Goal: Information Seeking & Learning: Learn about a topic

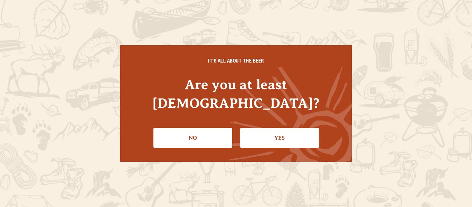
click at [302, 133] on link "Yes" at bounding box center [279, 138] width 79 height 20
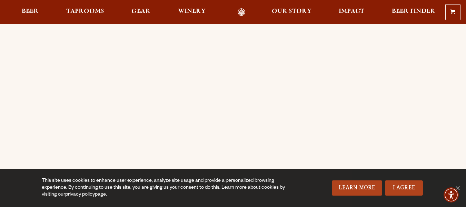
scroll to position [35, 0]
click at [419, 187] on link "I Agree" at bounding box center [404, 187] width 38 height 15
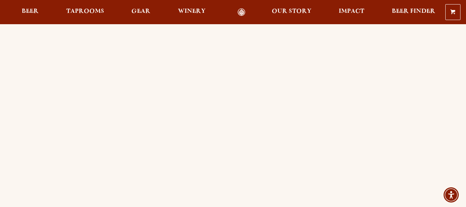
scroll to position [0, 0]
click at [35, 12] on span "Beer" at bounding box center [30, 12] width 17 height 6
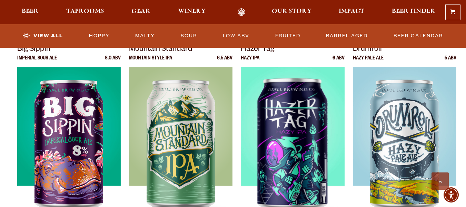
scroll to position [725, 0]
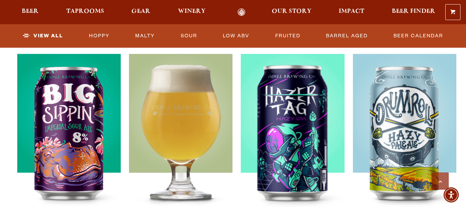
click at [203, 135] on img at bounding box center [181, 140] width 104 height 173
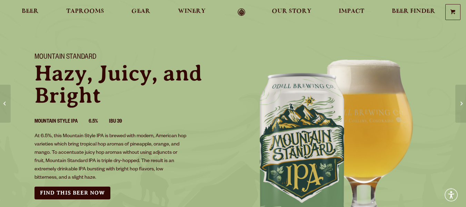
scroll to position [35, 0]
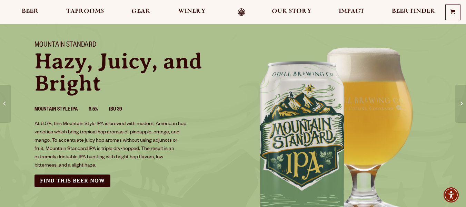
click at [67, 184] on link "Find this Beer Now" at bounding box center [73, 180] width 76 height 13
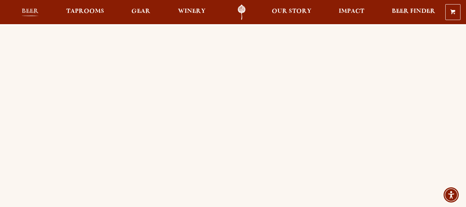
click at [31, 9] on span "Beer" at bounding box center [30, 12] width 17 height 6
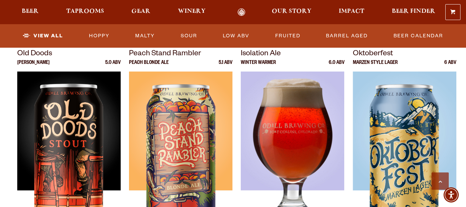
scroll to position [932, 0]
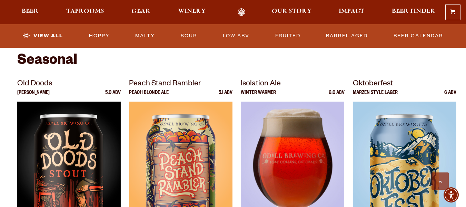
click at [293, 133] on img at bounding box center [293, 187] width 104 height 173
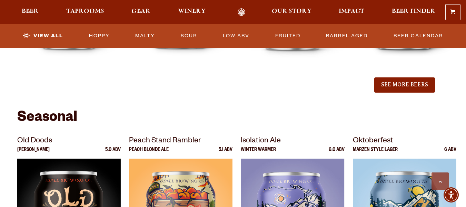
scroll to position [863, 0]
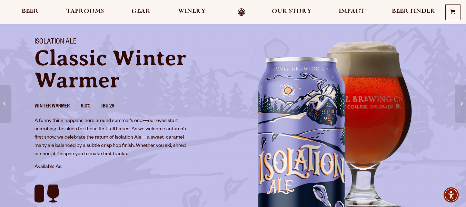
scroll to position [35, 0]
